Goal: Information Seeking & Learning: Learn about a topic

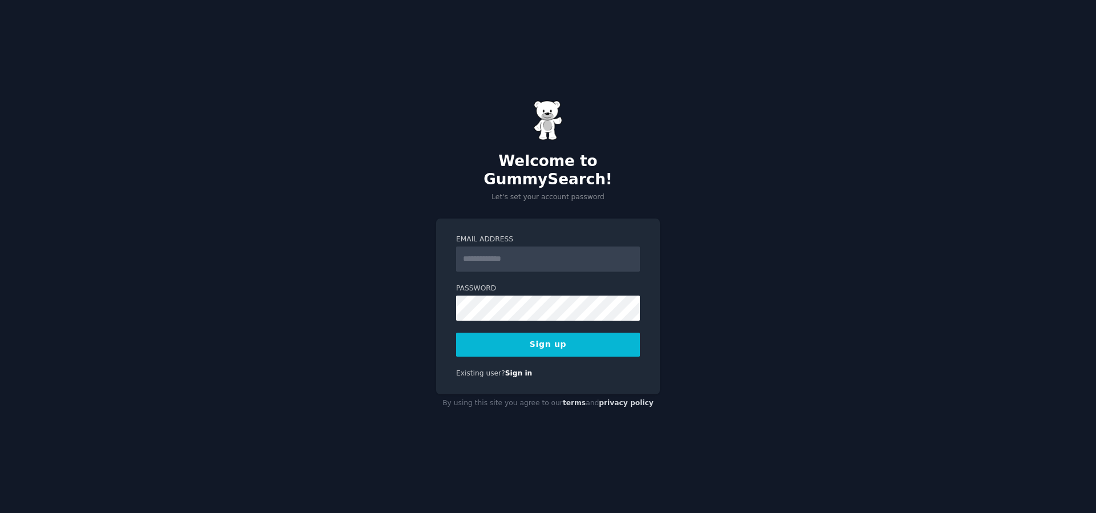
click at [536, 253] on input "Email Address" at bounding box center [548, 259] width 184 height 25
type input "**********"
click at [536, 333] on button "Sign up" at bounding box center [548, 345] width 184 height 24
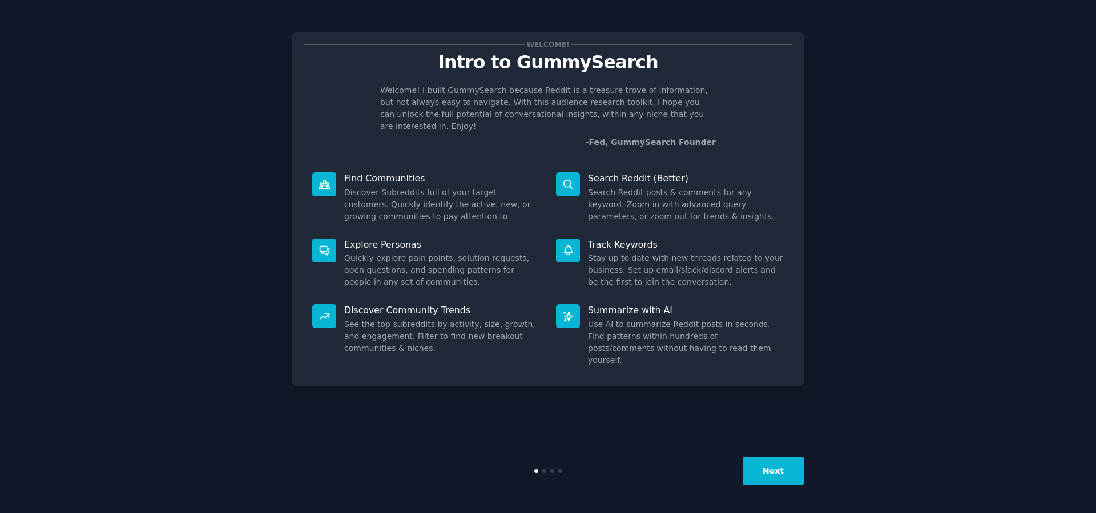
click at [783, 465] on button "Next" at bounding box center [772, 471] width 61 height 28
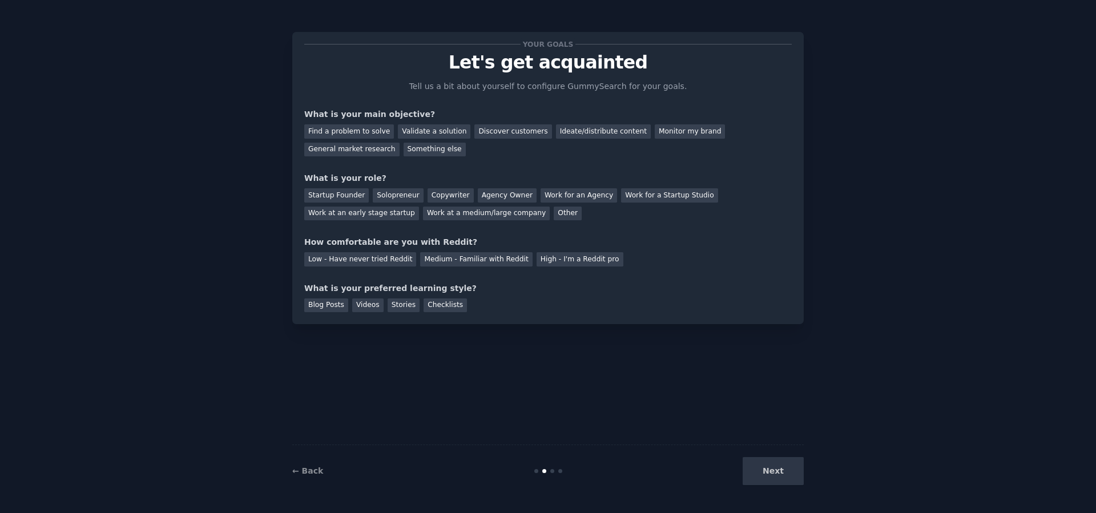
click at [787, 478] on div "Next" at bounding box center [718, 471] width 171 height 28
click at [497, 131] on div "Discover customers" at bounding box center [512, 131] width 77 height 14
click at [609, 133] on div "Ideate/distribute content" at bounding box center [603, 131] width 95 height 14
drag, startPoint x: 366, startPoint y: 132, endPoint x: 483, endPoint y: 183, distance: 126.8
click at [366, 133] on div "Find a problem to solve" at bounding box center [349, 131] width 90 height 14
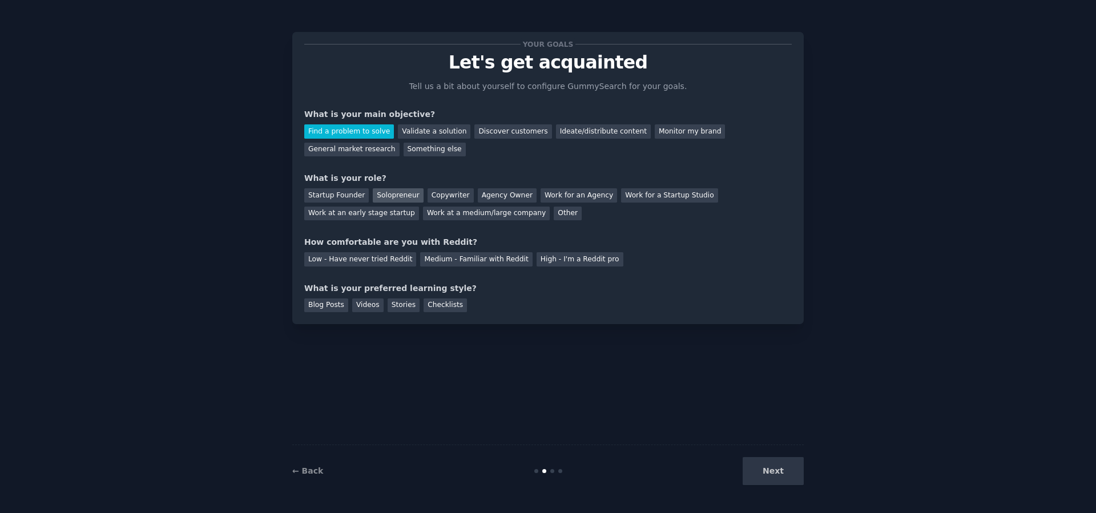
drag, startPoint x: 372, startPoint y: 196, endPoint x: 401, endPoint y: 202, distance: 30.3
click at [373, 196] on div "Solopreneur" at bounding box center [398, 195] width 50 height 14
click at [462, 261] on div "Medium - Familiar with Reddit" at bounding box center [476, 259] width 112 height 14
click at [399, 302] on div "Stories" at bounding box center [404, 305] width 32 height 14
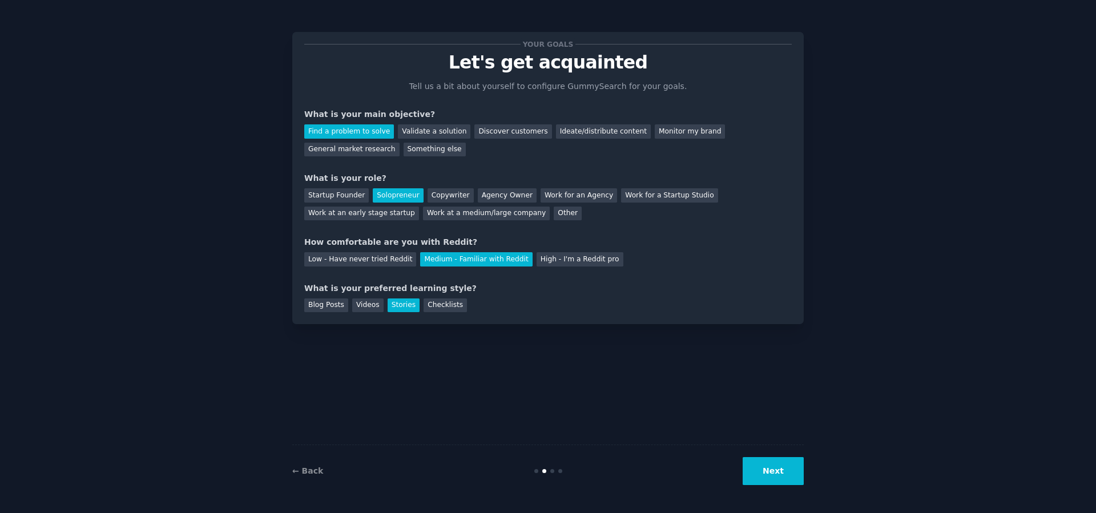
click at [806, 479] on div "Your goals Let's get acquainted Tell us a bit about yourself to configure Gummy…" at bounding box center [548, 256] width 1064 height 481
click at [801, 479] on button "Next" at bounding box center [772, 471] width 61 height 28
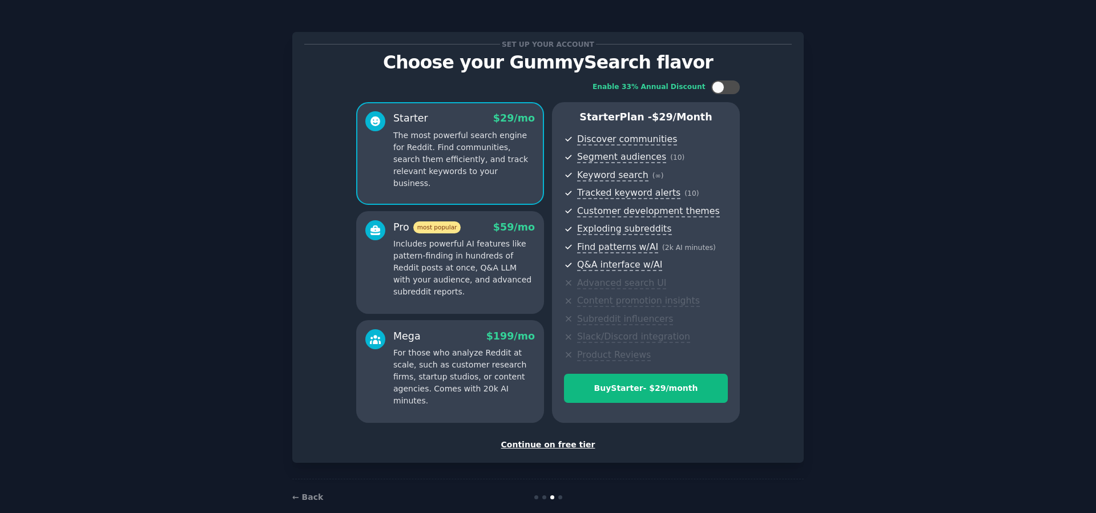
click at [567, 447] on div "Continue on free tier" at bounding box center [547, 445] width 487 height 12
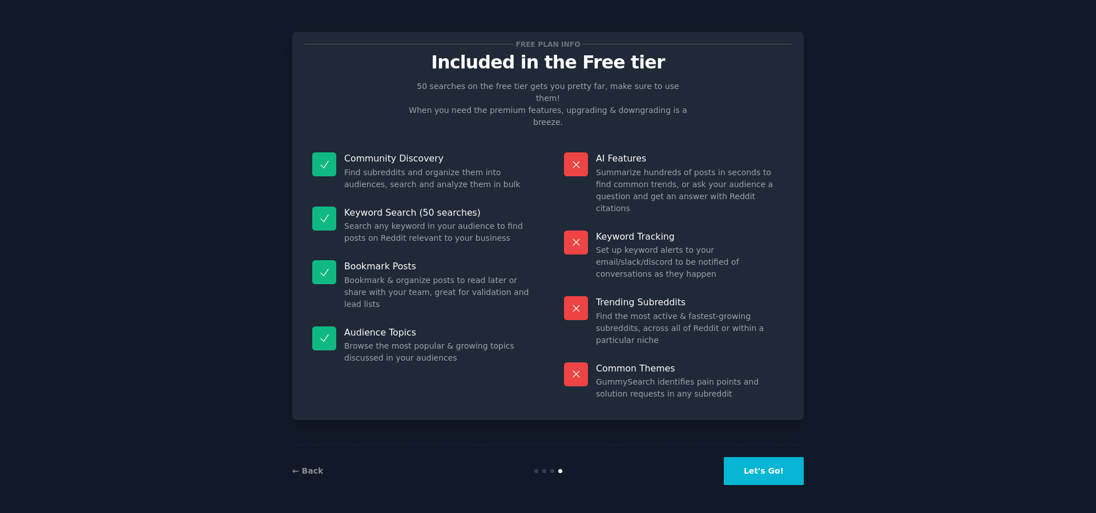
click at [789, 465] on button "Let's Go!" at bounding box center [764, 471] width 80 height 28
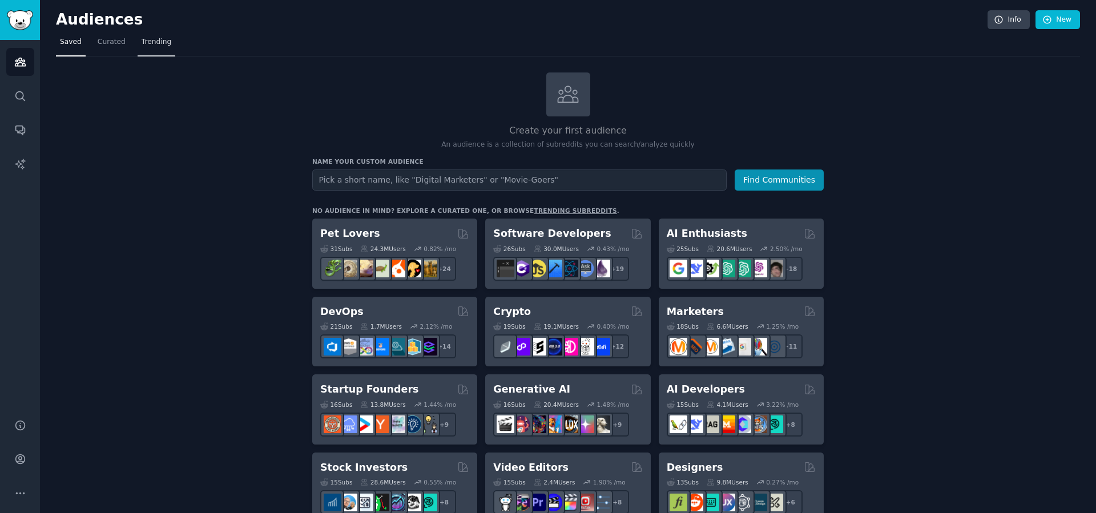
click at [157, 49] on link "Trending" at bounding box center [157, 44] width 38 height 23
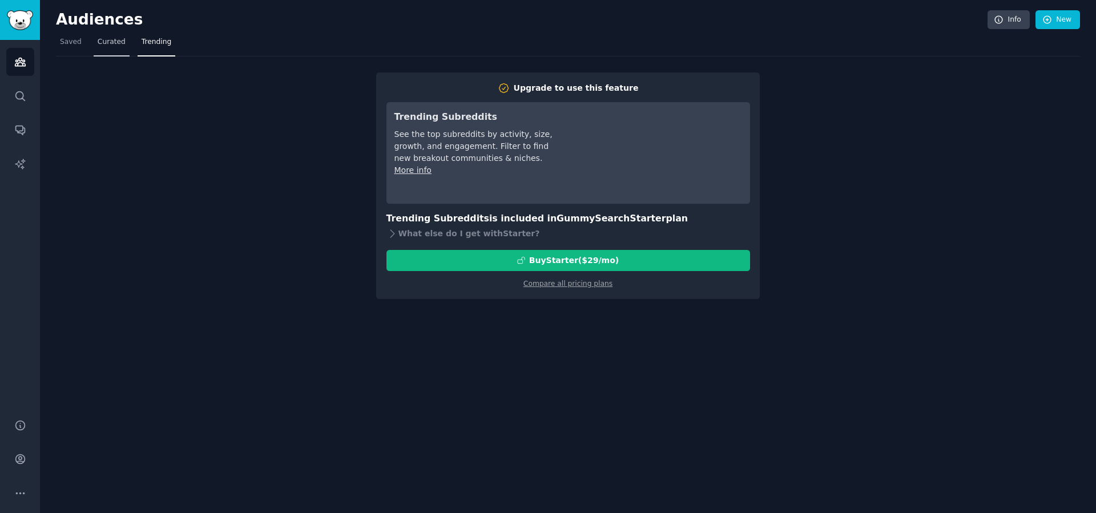
click at [123, 44] on link "Curated" at bounding box center [112, 44] width 36 height 23
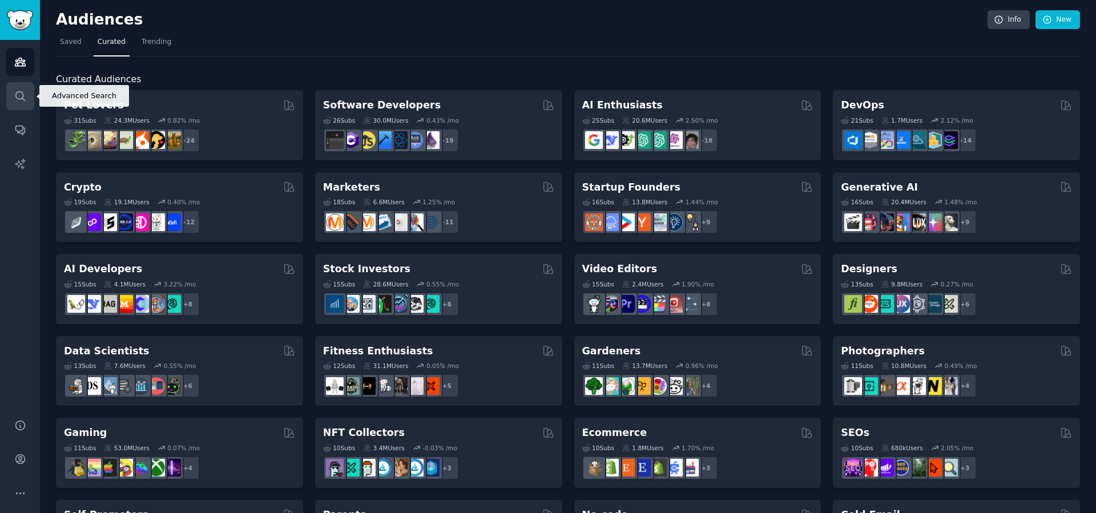
click at [22, 92] on icon "Sidebar" at bounding box center [19, 95] width 9 height 9
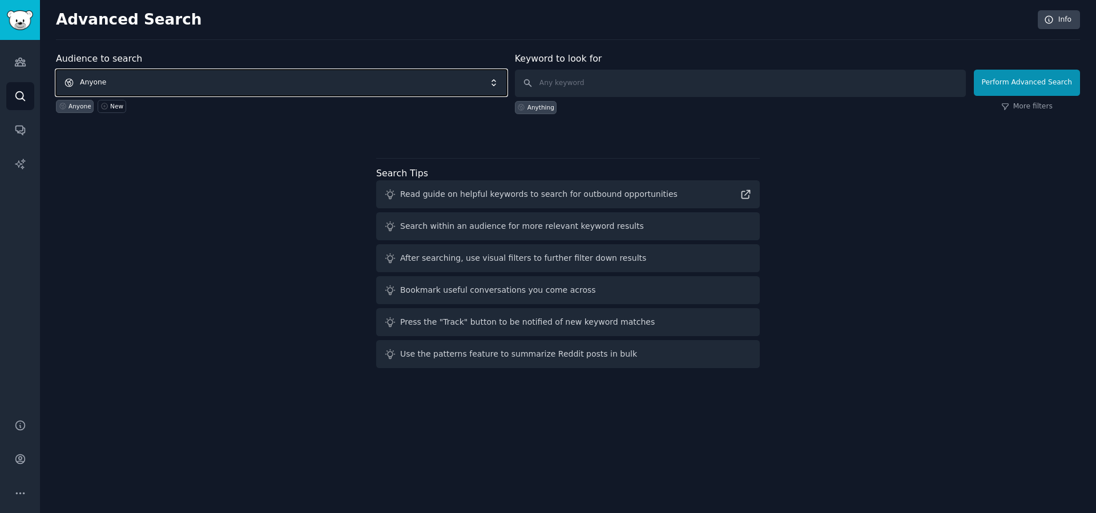
click at [280, 82] on span "Anyone" at bounding box center [281, 83] width 451 height 26
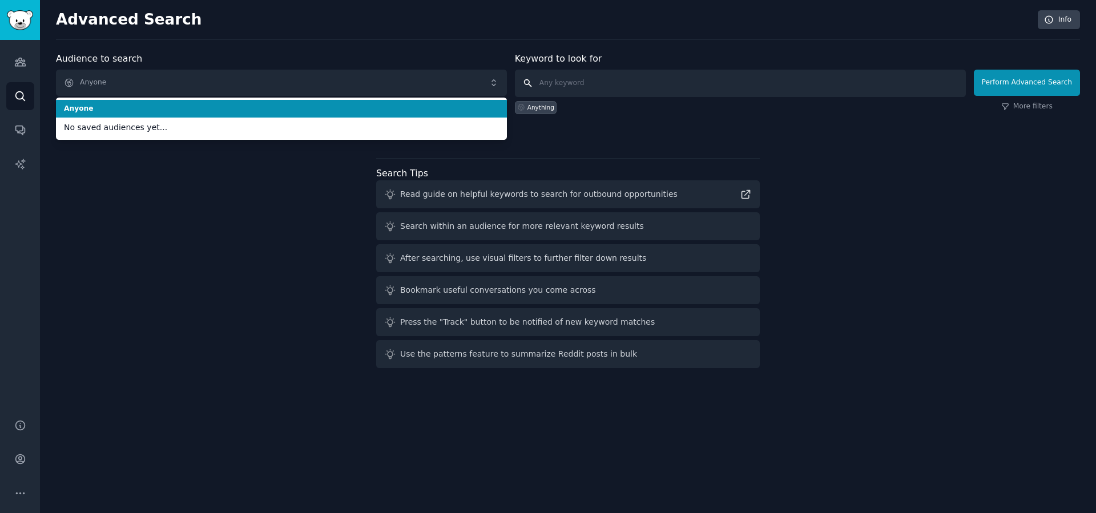
click at [598, 79] on input "text" at bounding box center [740, 83] width 451 height 27
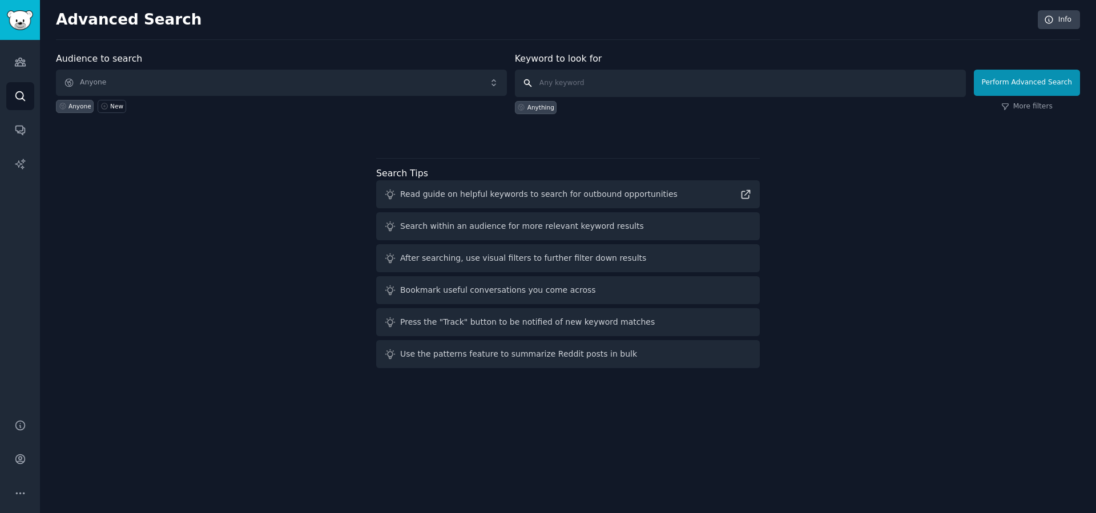
click at [567, 81] on input "text" at bounding box center [740, 83] width 451 height 27
type input "Copy Figma frame"
click button "Perform Advanced Search" at bounding box center [1027, 83] width 106 height 26
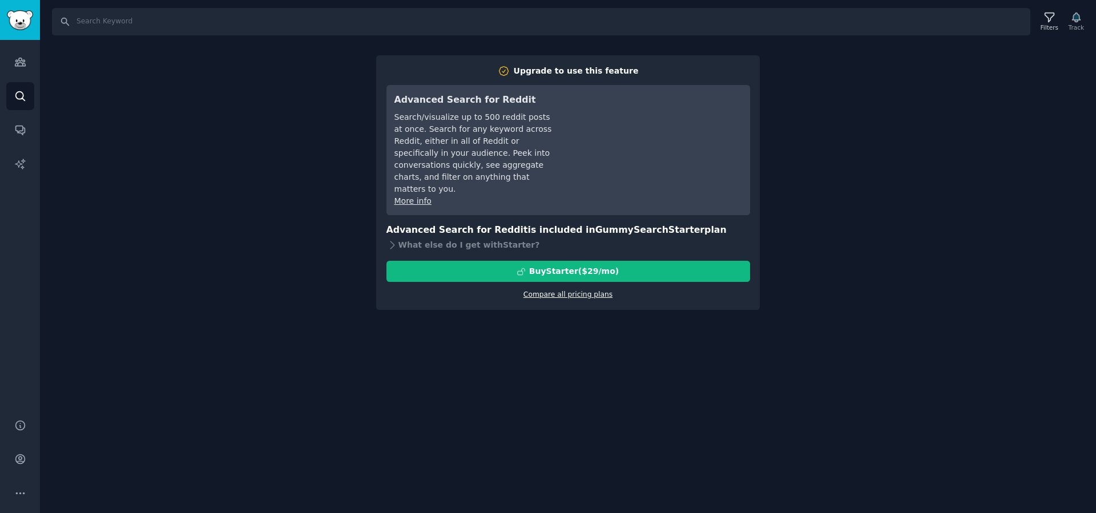
click at [582, 290] on link "Compare all pricing plans" at bounding box center [567, 294] width 89 height 8
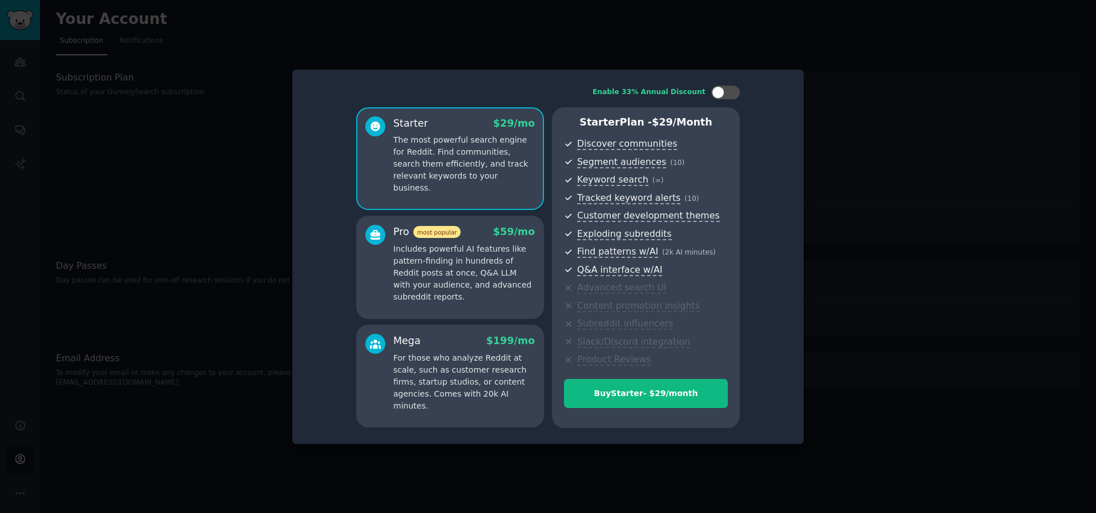
click at [835, 205] on div at bounding box center [548, 256] width 1096 height 513
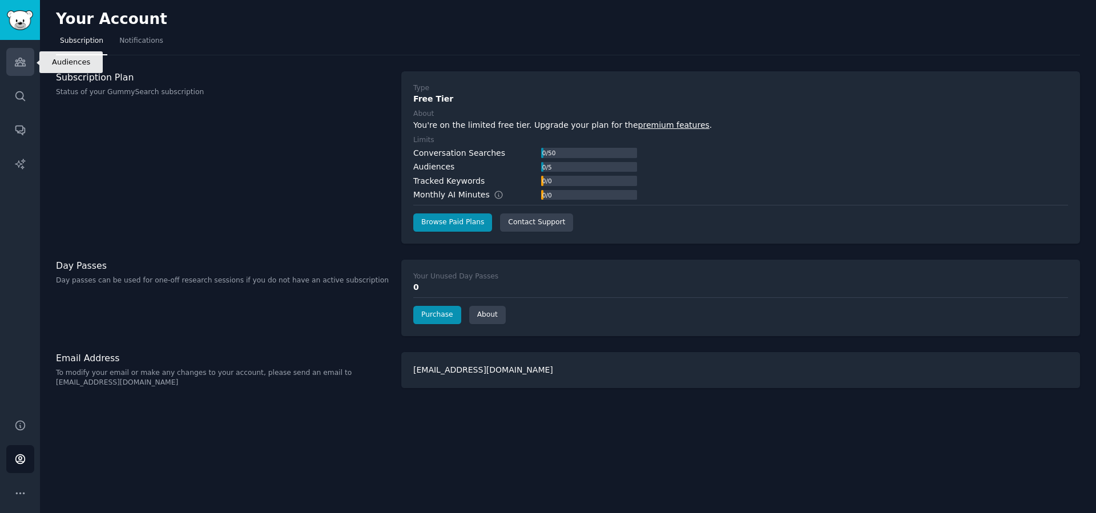
click at [27, 64] on link "Audiences" at bounding box center [20, 62] width 28 height 28
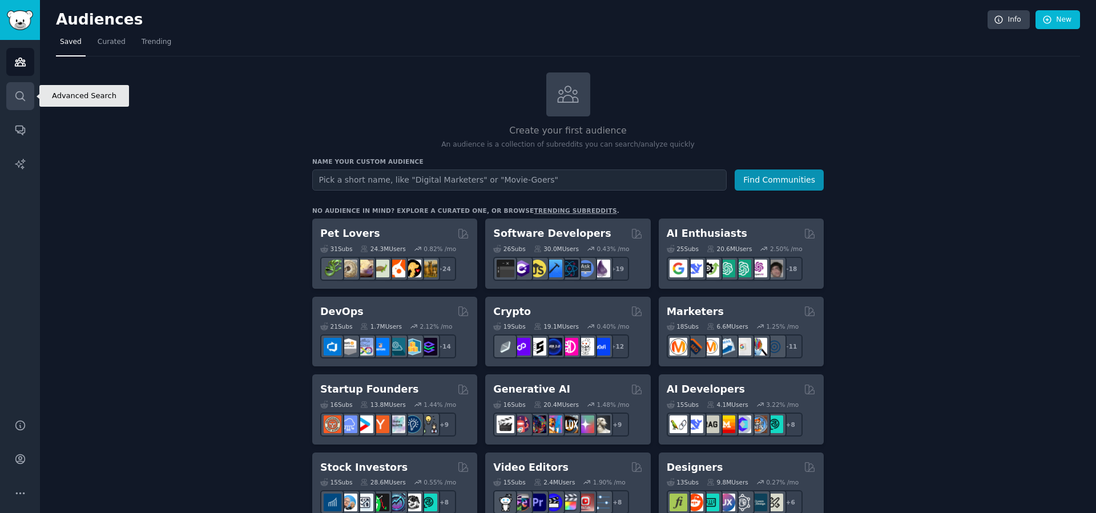
click at [19, 97] on icon "Sidebar" at bounding box center [20, 96] width 12 height 12
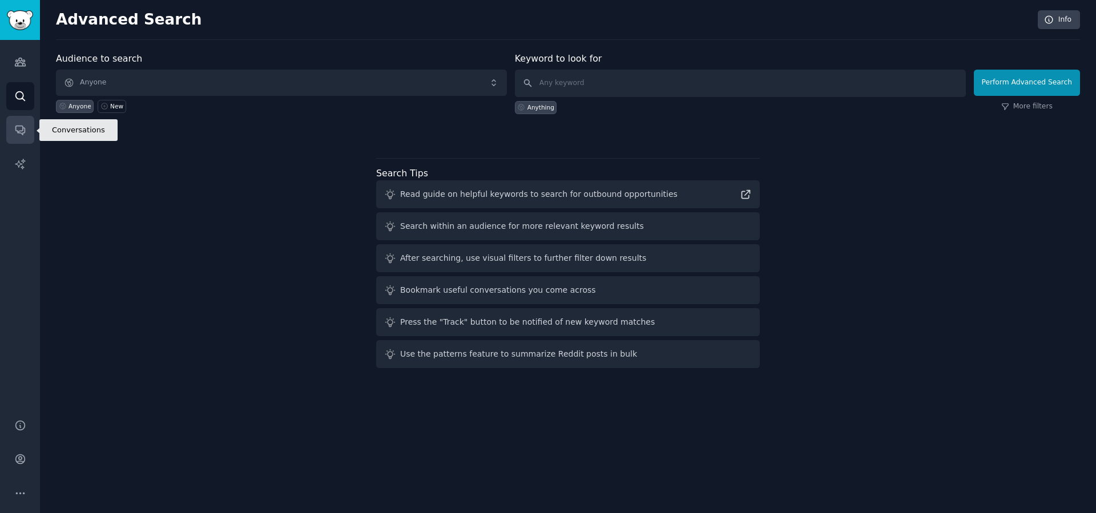
click at [23, 132] on icon "Sidebar" at bounding box center [19, 130] width 9 height 9
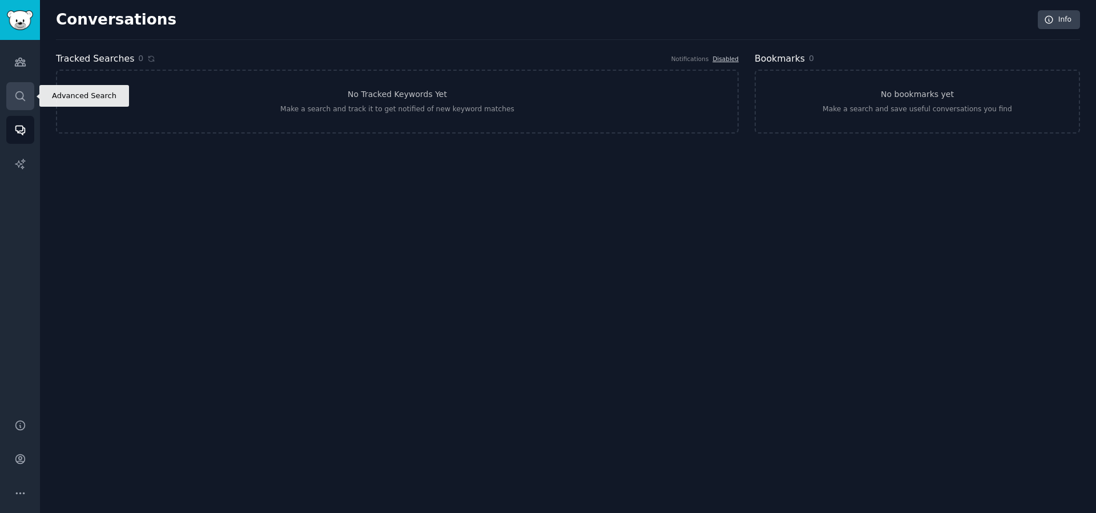
click at [22, 95] on icon "Sidebar" at bounding box center [20, 96] width 12 height 12
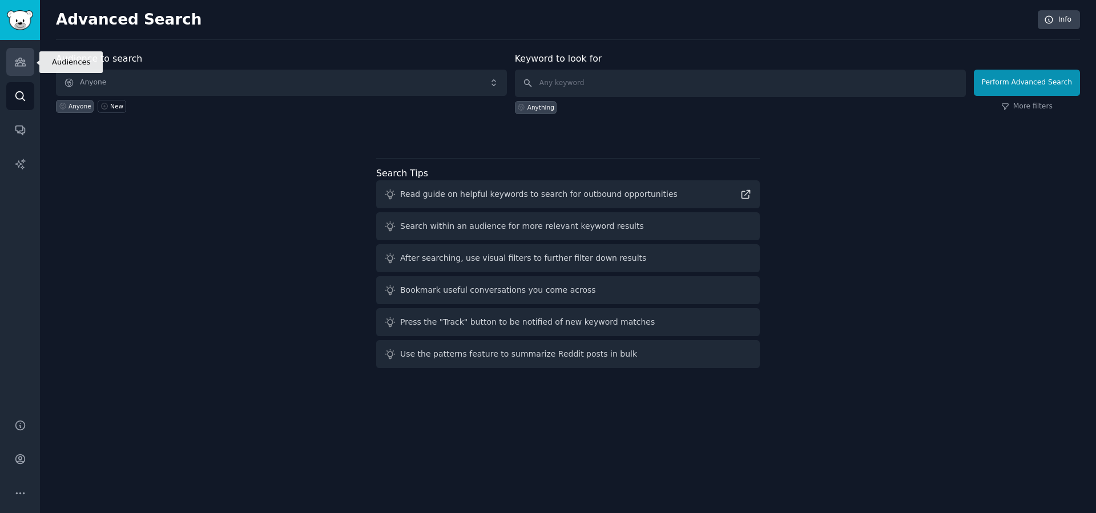
click at [17, 64] on icon "Sidebar" at bounding box center [20, 62] width 12 height 12
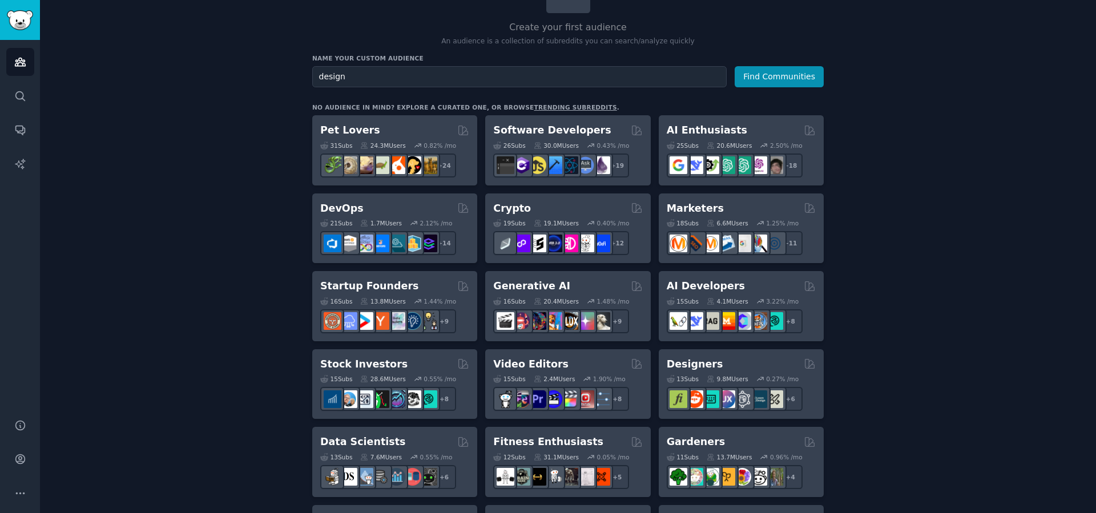
scroll to position [80, 0]
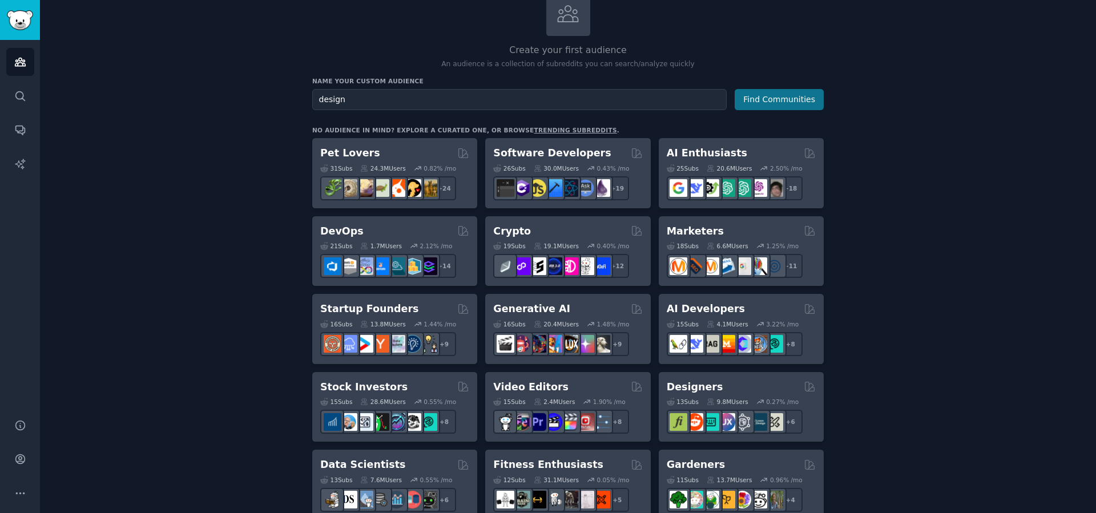
type input "design"
click at [789, 106] on button "Find Communities" at bounding box center [778, 99] width 89 height 21
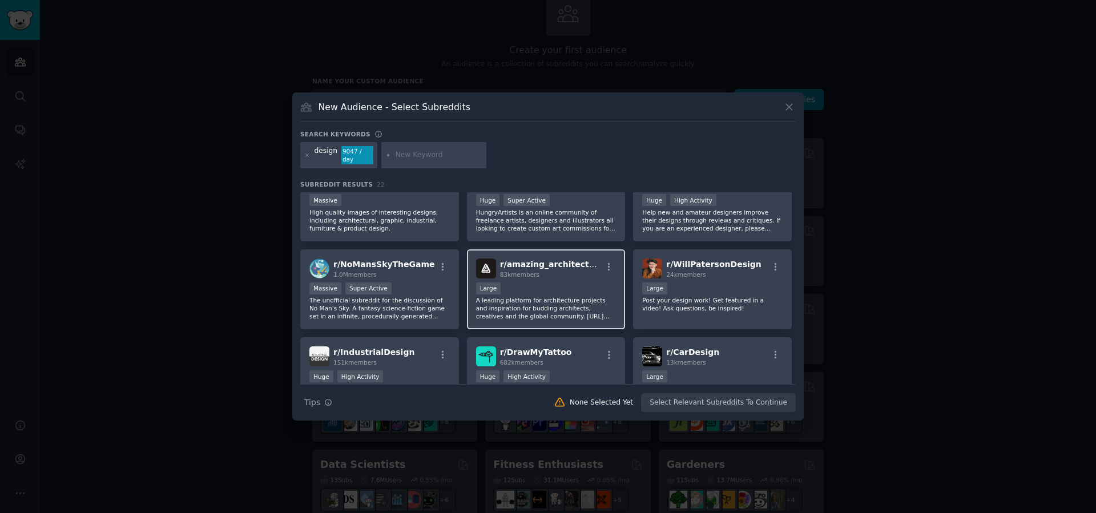
scroll to position [333, 0]
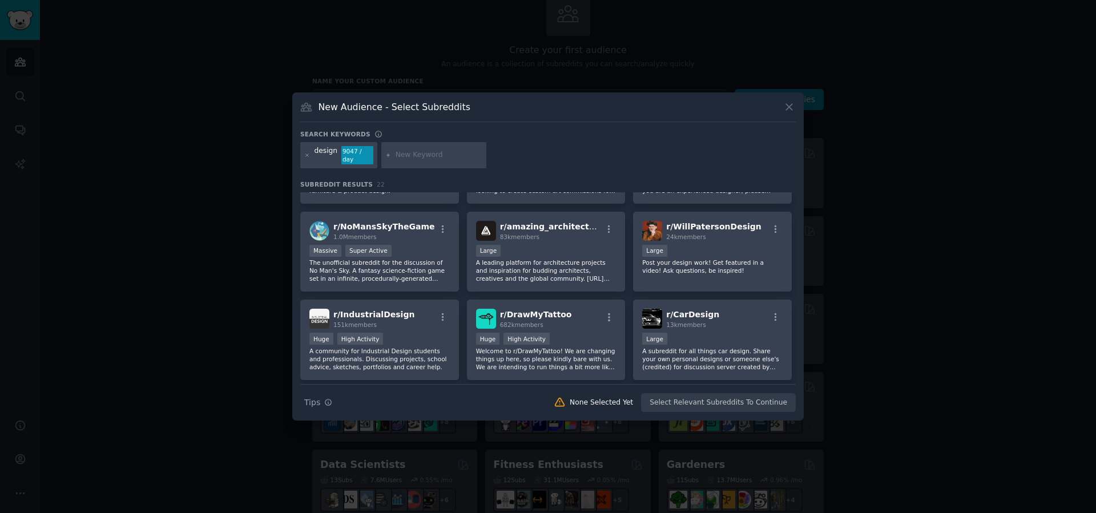
click at [420, 158] on input "text" at bounding box center [438, 155] width 87 height 10
type input "figma"
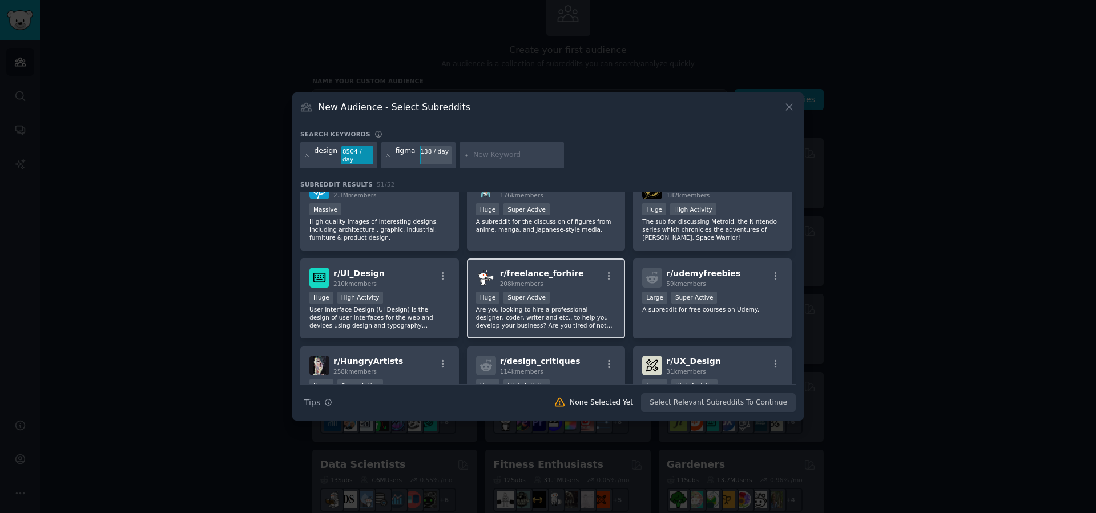
scroll to position [468, 0]
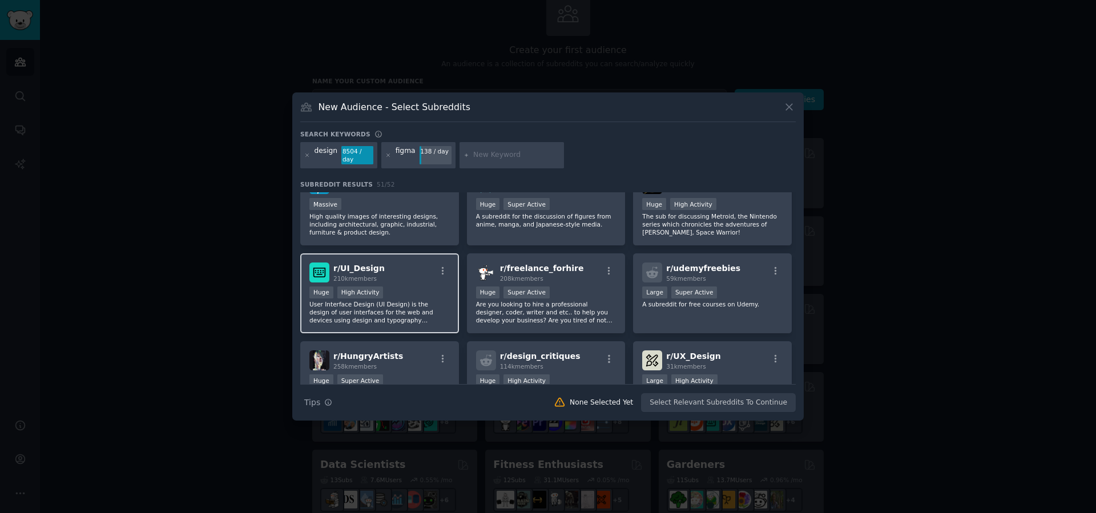
click at [431, 304] on p "User Interface Design (UI Design) is the design of user interfaces for the web …" at bounding box center [379, 312] width 140 height 24
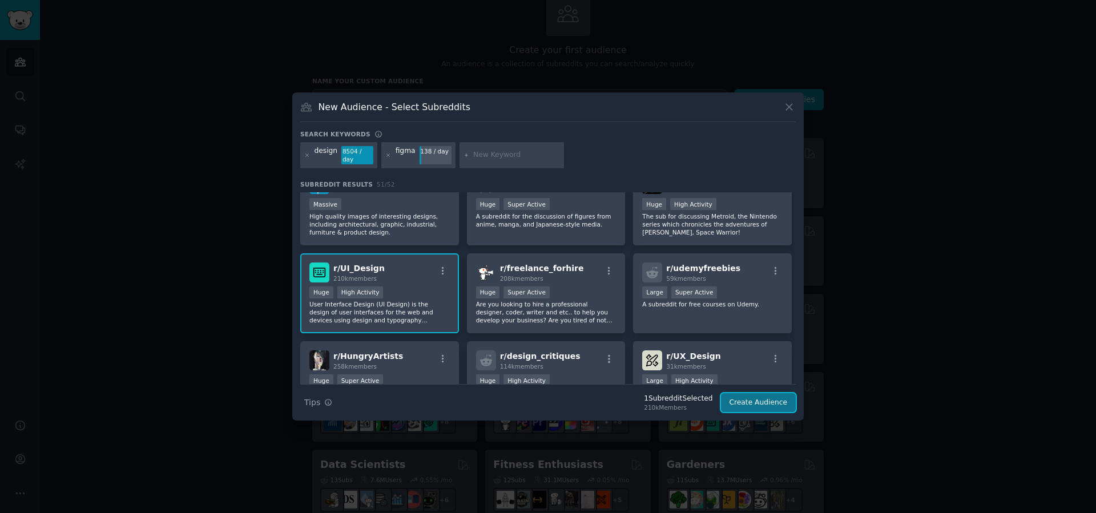
click at [772, 404] on button "Create Audience" at bounding box center [758, 402] width 75 height 19
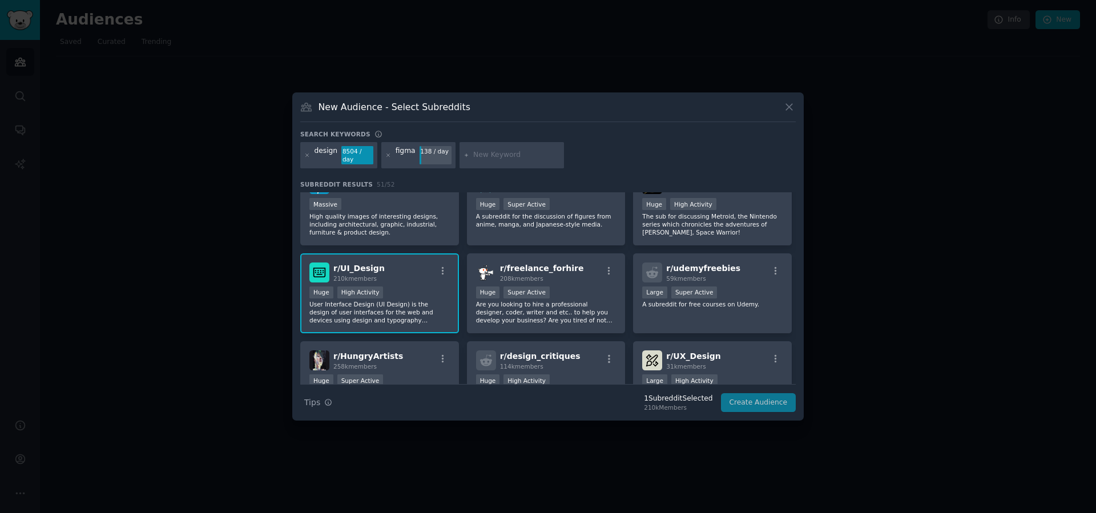
scroll to position [0, 0]
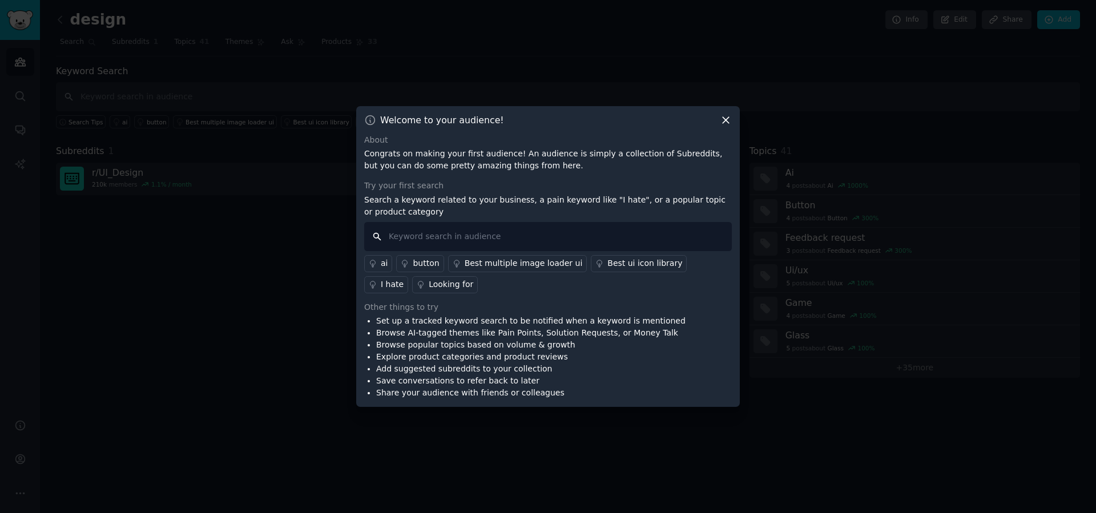
click at [527, 238] on input "text" at bounding box center [548, 236] width 368 height 29
click at [505, 237] on input "text" at bounding box center [548, 236] width 368 height 29
type input "I want"
type input "How to copy editable Figma screens"
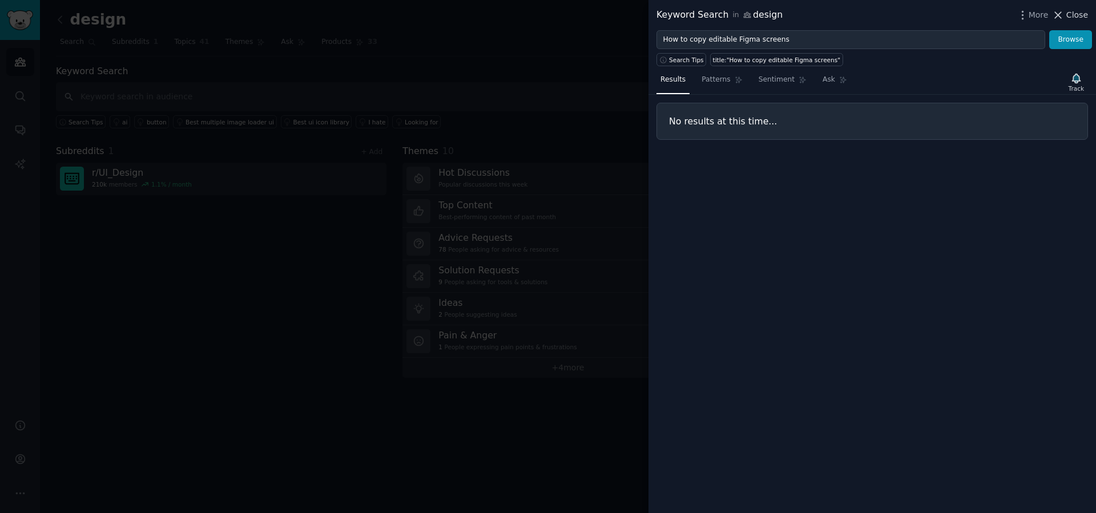
click at [1071, 17] on span "Close" at bounding box center [1077, 15] width 22 height 12
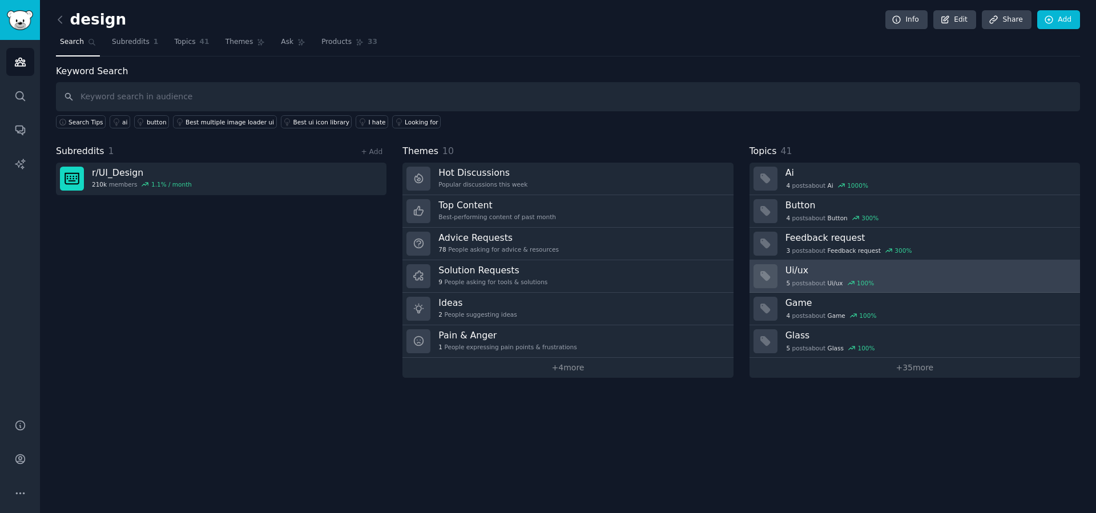
click at [917, 280] on div "5 post s about Ui/ux 100 %" at bounding box center [928, 283] width 286 height 10
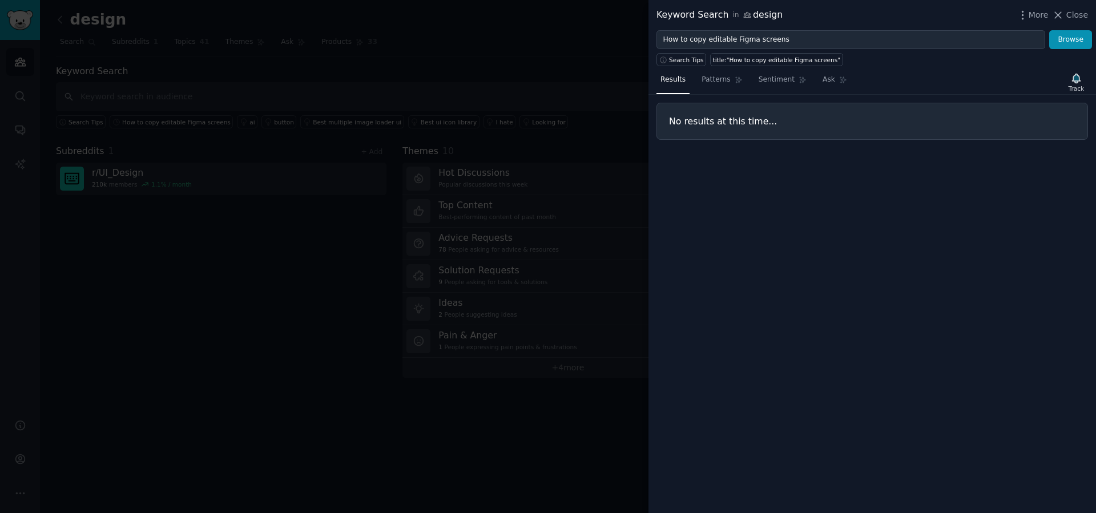
click at [470, 108] on div at bounding box center [548, 256] width 1096 height 513
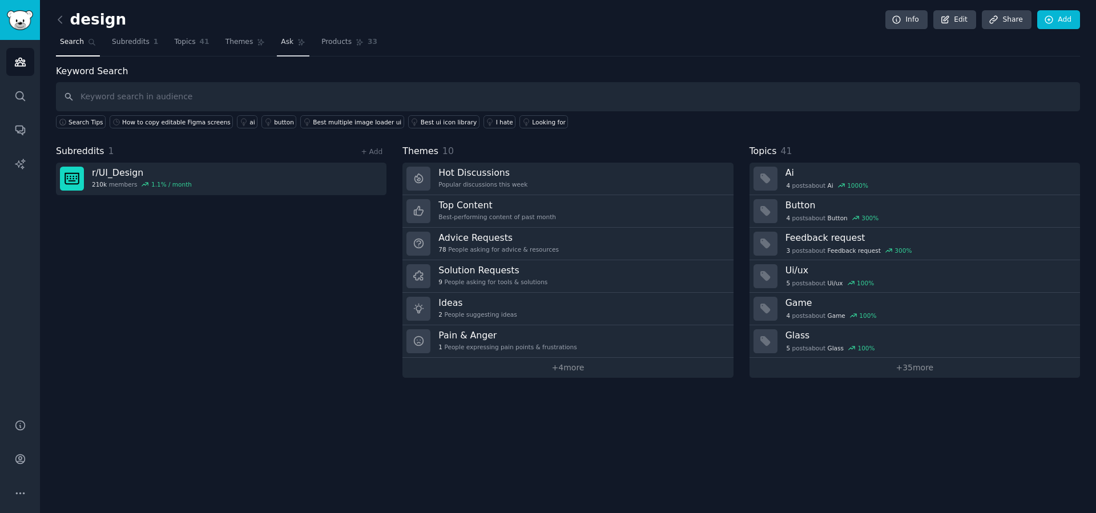
click at [282, 38] on span "Ask" at bounding box center [287, 42] width 13 height 10
